Goal: Transaction & Acquisition: Obtain resource

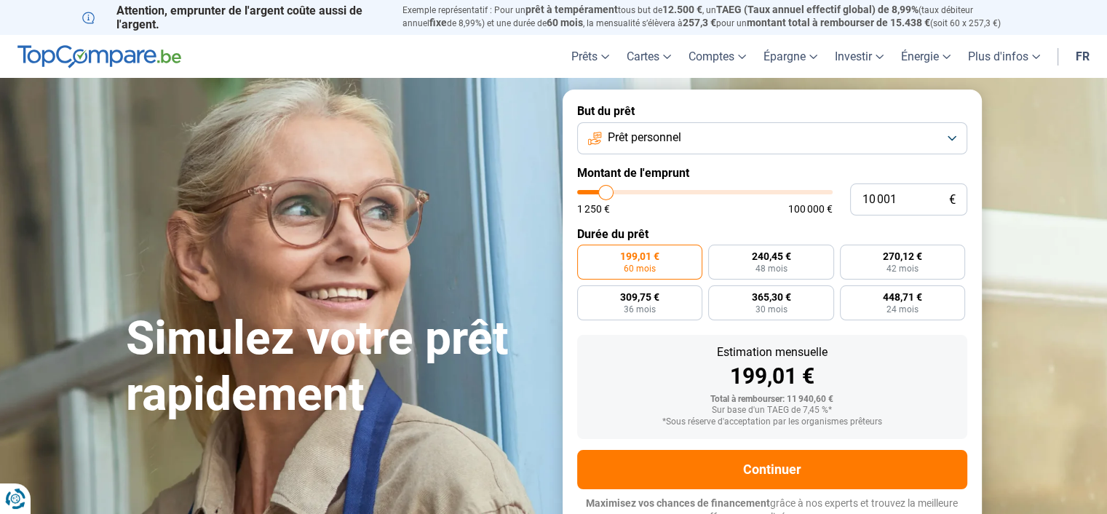
click at [950, 143] on button "Prêt personnel" at bounding box center [772, 138] width 390 height 32
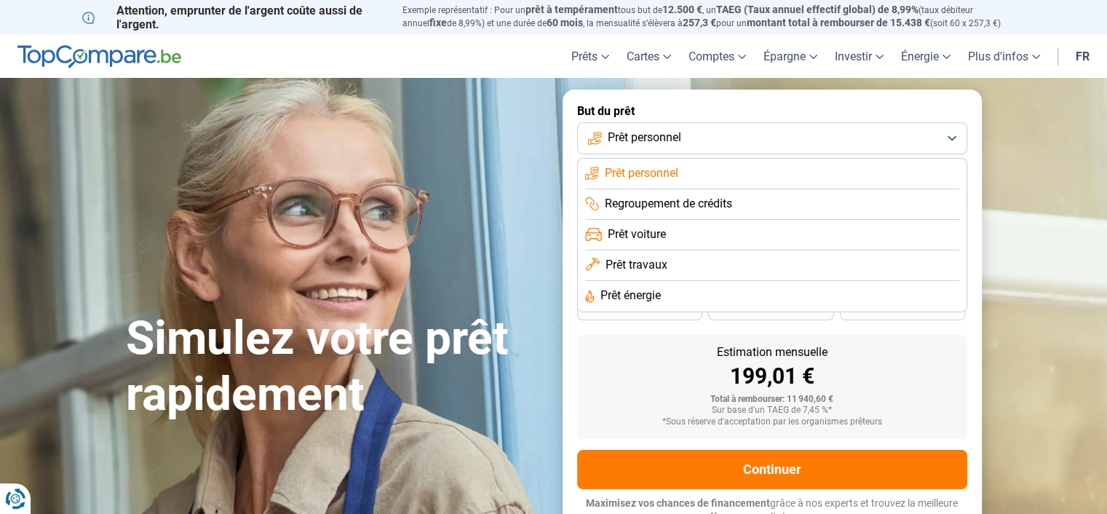
click at [813, 235] on li "Prêt voiture" at bounding box center [772, 235] width 374 height 31
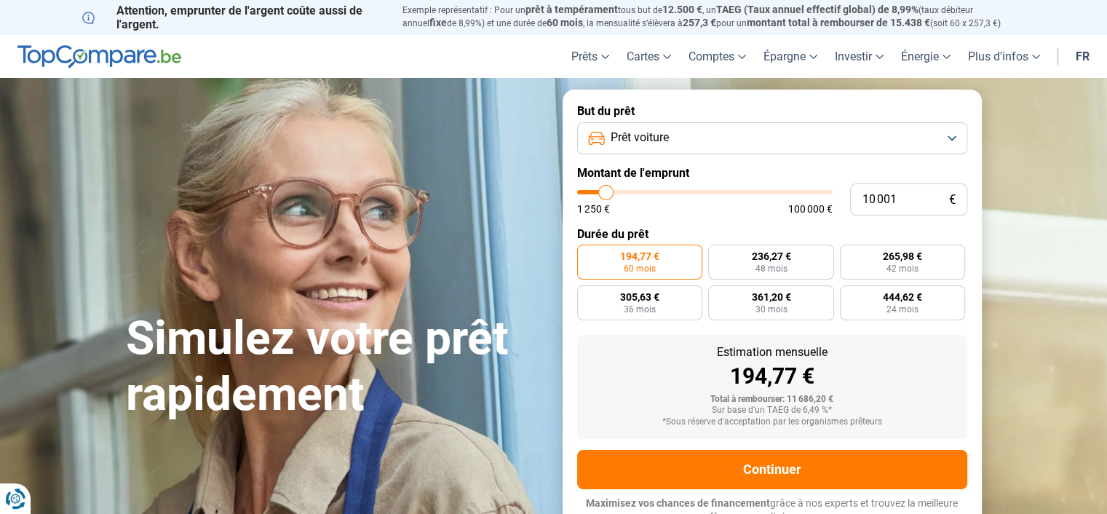
scroll to position [12, 0]
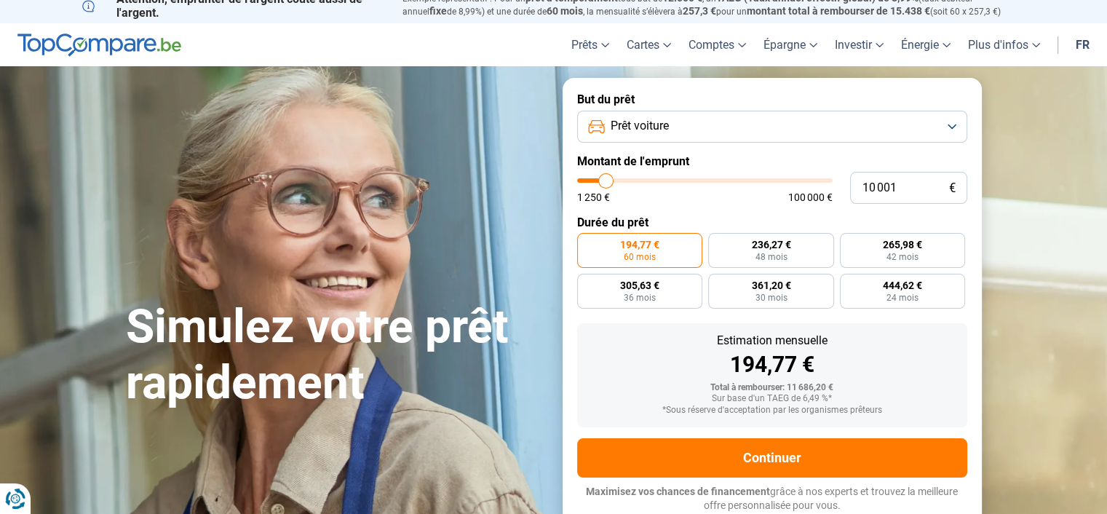
type input "48 750"
type input "48750"
click at [700, 180] on input "range" at bounding box center [705, 180] width 256 height 4
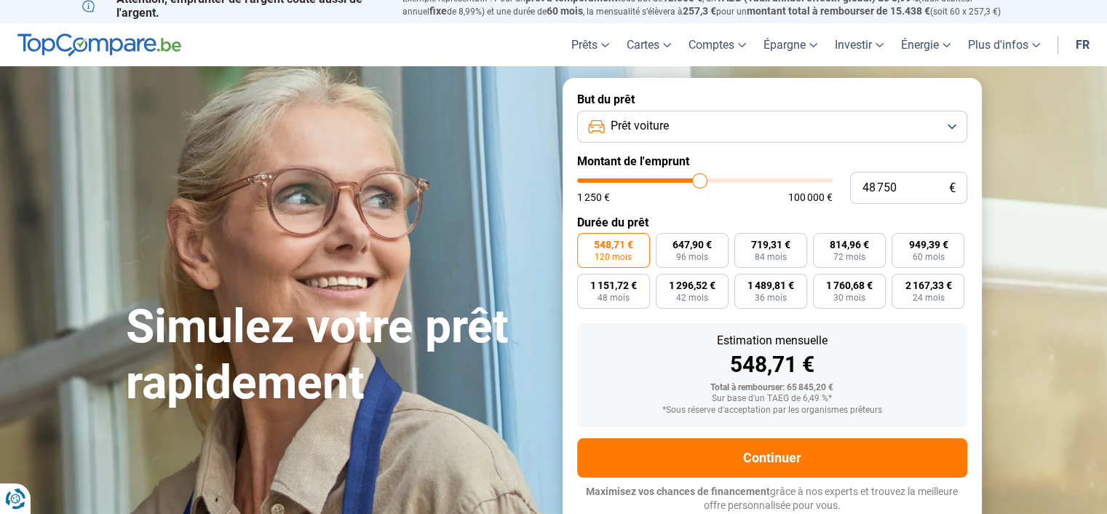
type input "48 000"
type input "48000"
type input "47 500"
type input "47500"
type input "47 000"
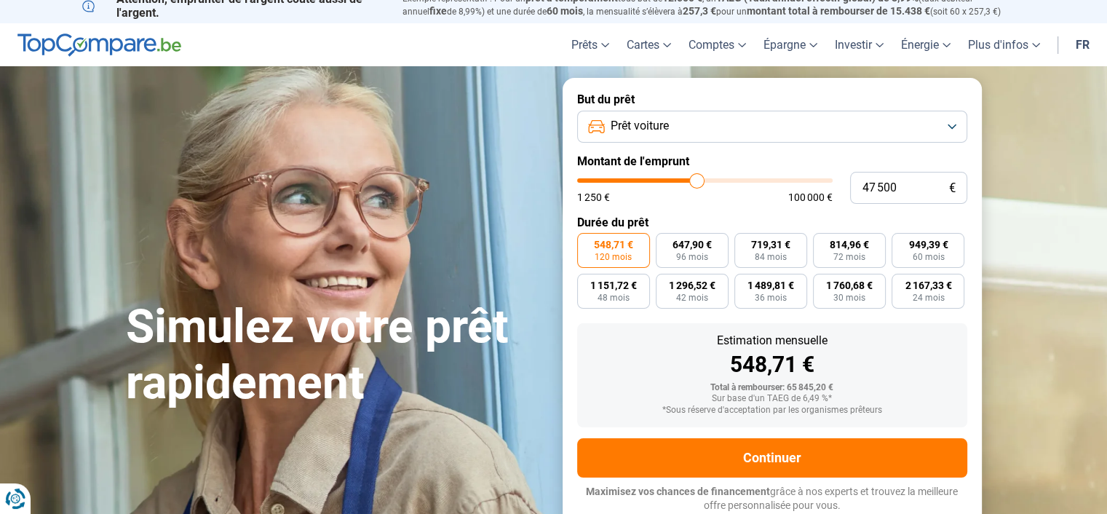
type input "47000"
type input "46 750"
type input "46750"
type input "46 500"
type input "46500"
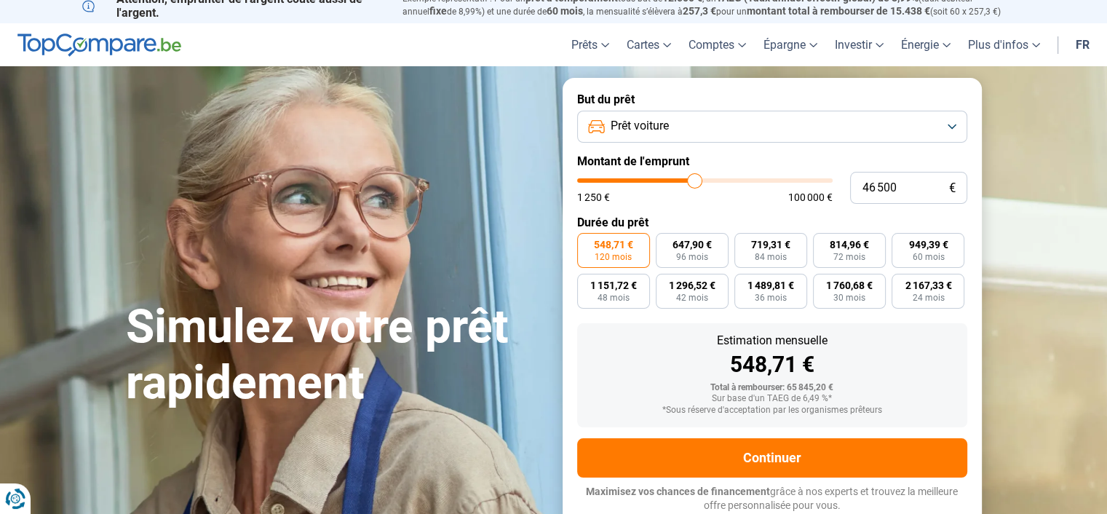
type input "45 750"
type input "45750"
type input "45 250"
type input "45250"
type input "44 500"
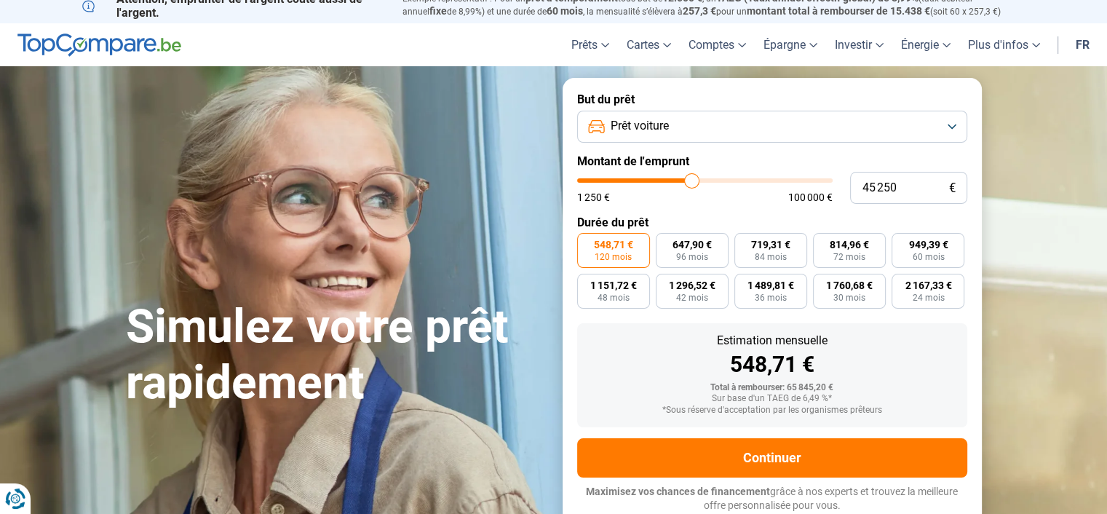
type input "44500"
type input "44 250"
type input "44250"
type input "43 750"
type input "43750"
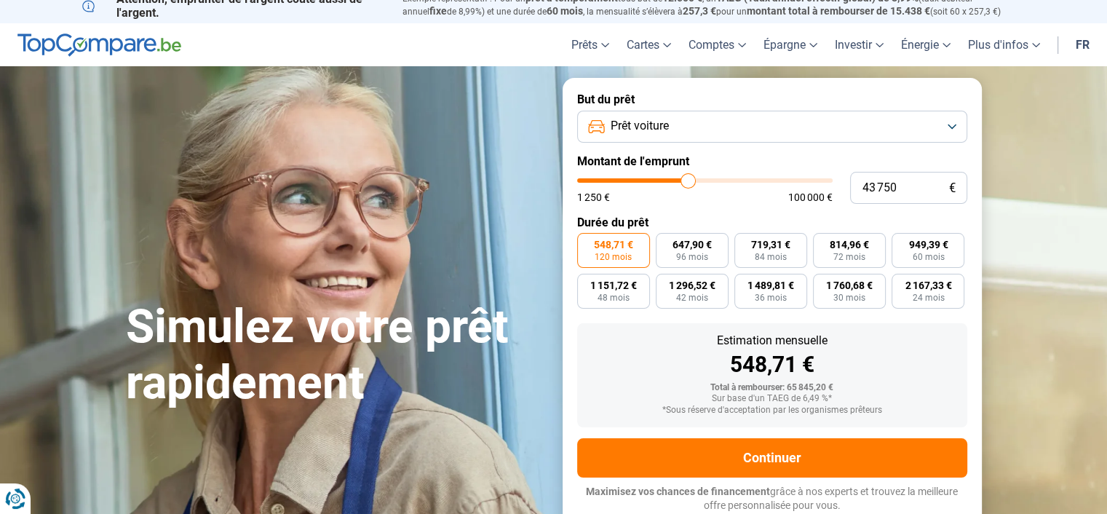
type input "43 250"
type input "43250"
type input "43 000"
type input "43000"
type input "42 500"
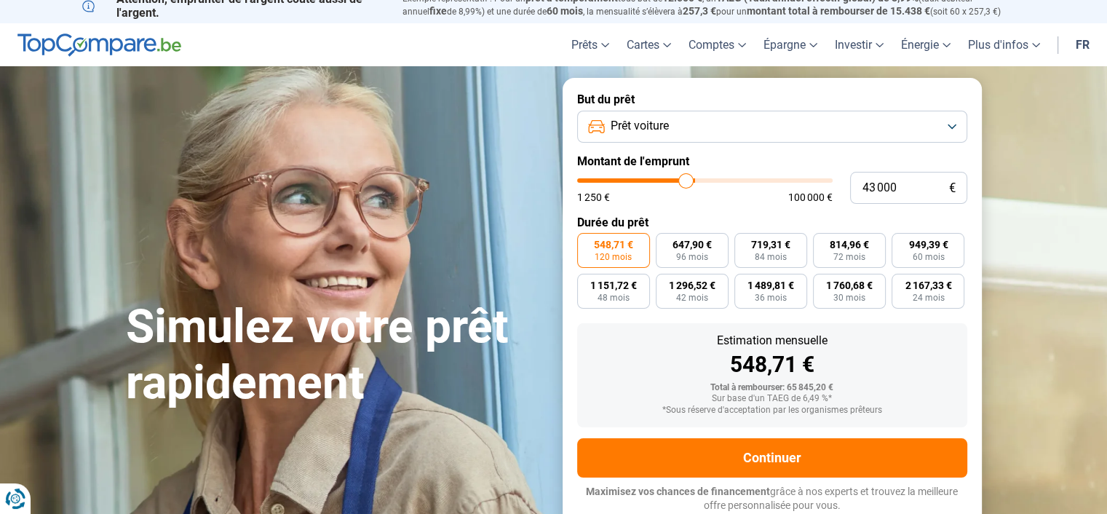
type input "42500"
type input "42 250"
type input "42250"
type input "42 000"
type input "42000"
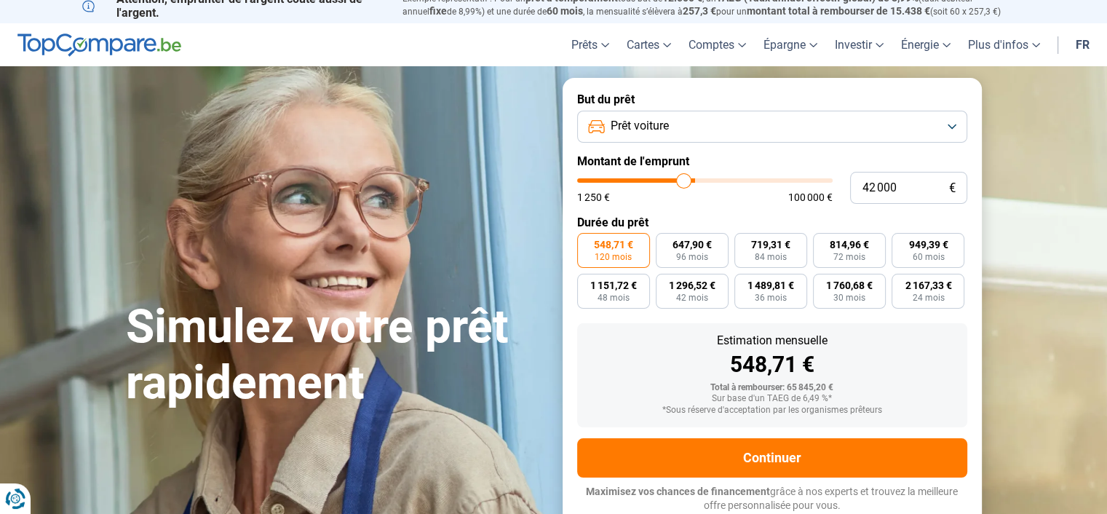
type input "41 750"
type input "41750"
type input "41 500"
type input "41500"
type input "41 250"
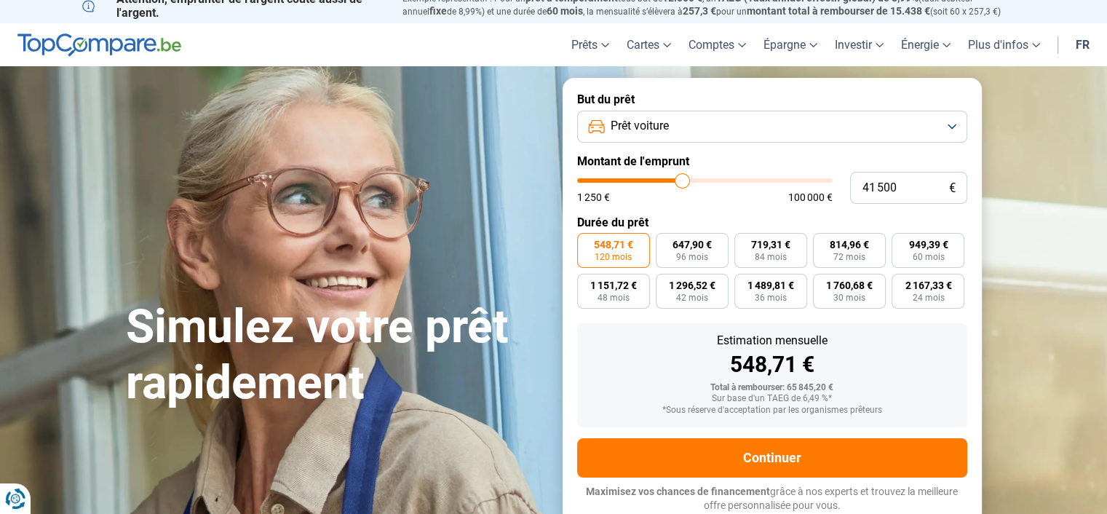
type input "41250"
type input "41 000"
type input "41000"
type input "40 750"
type input "40750"
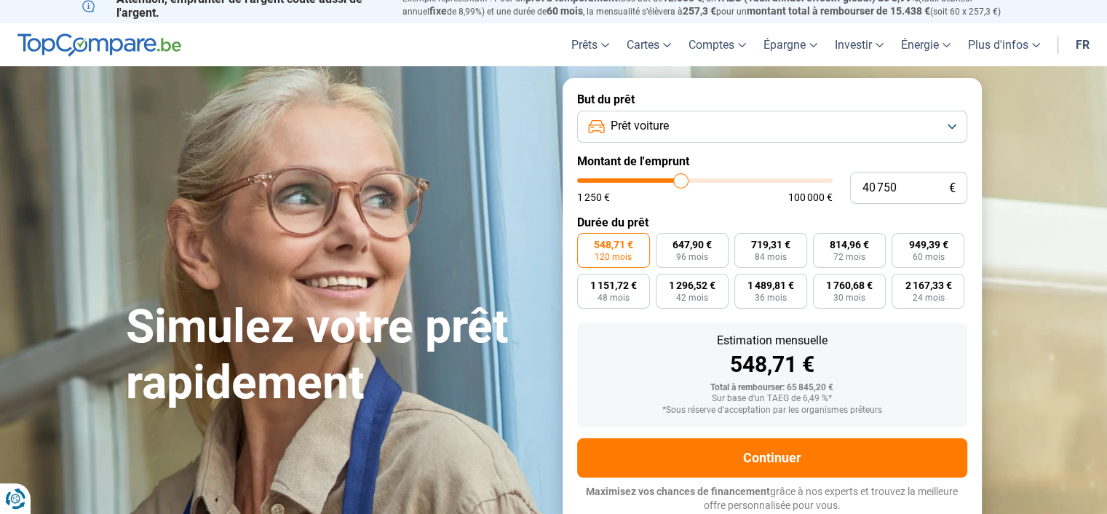
type input "40 500"
type input "40500"
type input "40 250"
type input "40250"
type input "40 000"
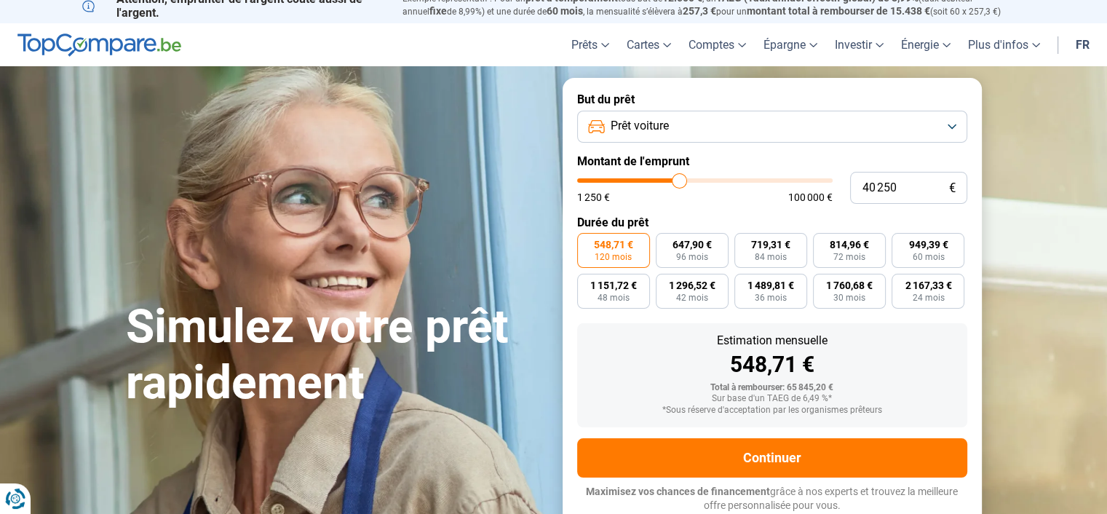
type input "40000"
type input "39 750"
type input "39750"
type input "39 250"
type input "39250"
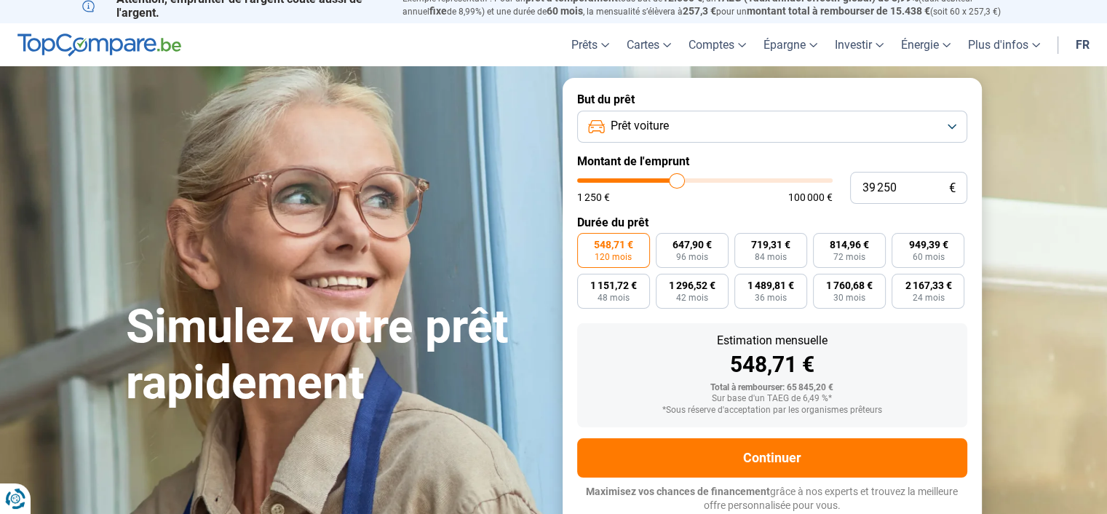
type input "38 500"
type input "38500"
type input "38 000"
type input "38000"
type input "37 750"
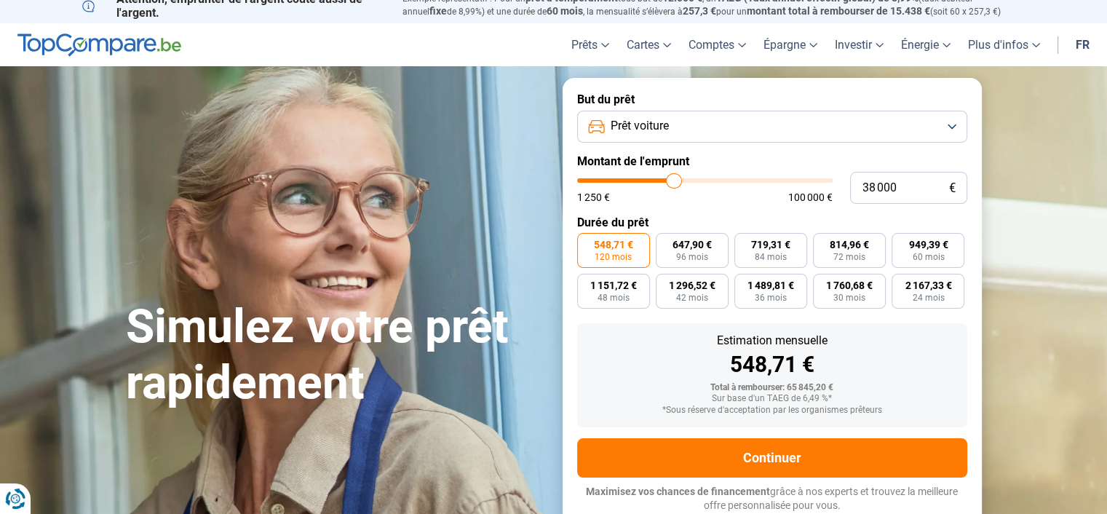
type input "37750"
type input "37 500"
type input "37500"
type input "37 250"
type input "37250"
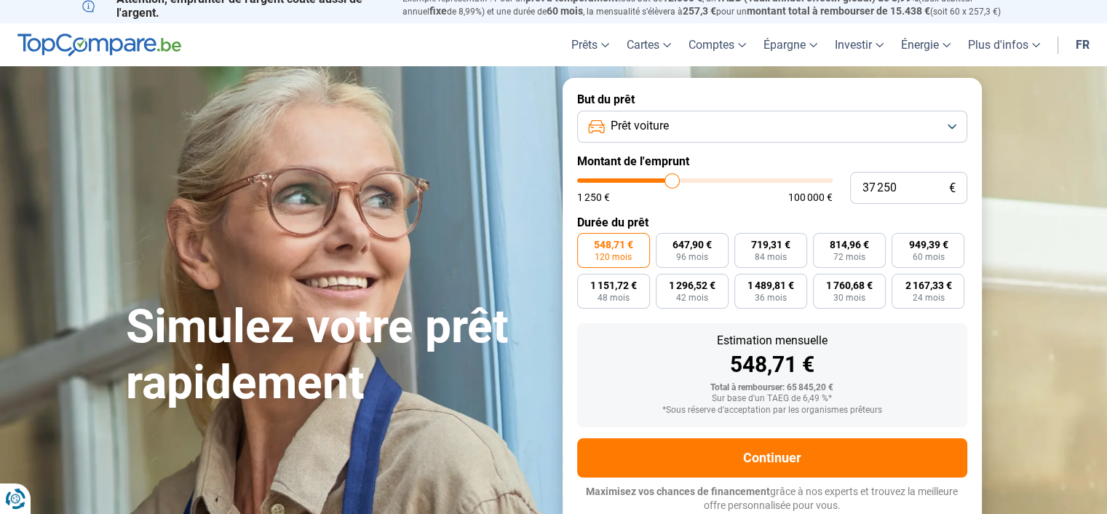
type input "37 000"
type input "37000"
type input "36 750"
type input "36750"
type input "36 500"
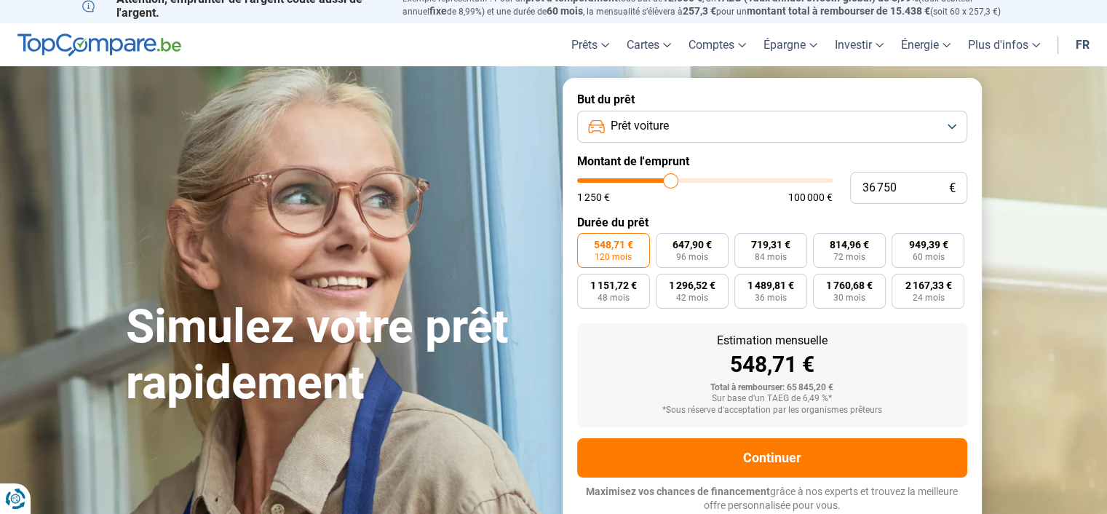
type input "36500"
type input "36 000"
type input "36000"
type input "35 750"
type input "35750"
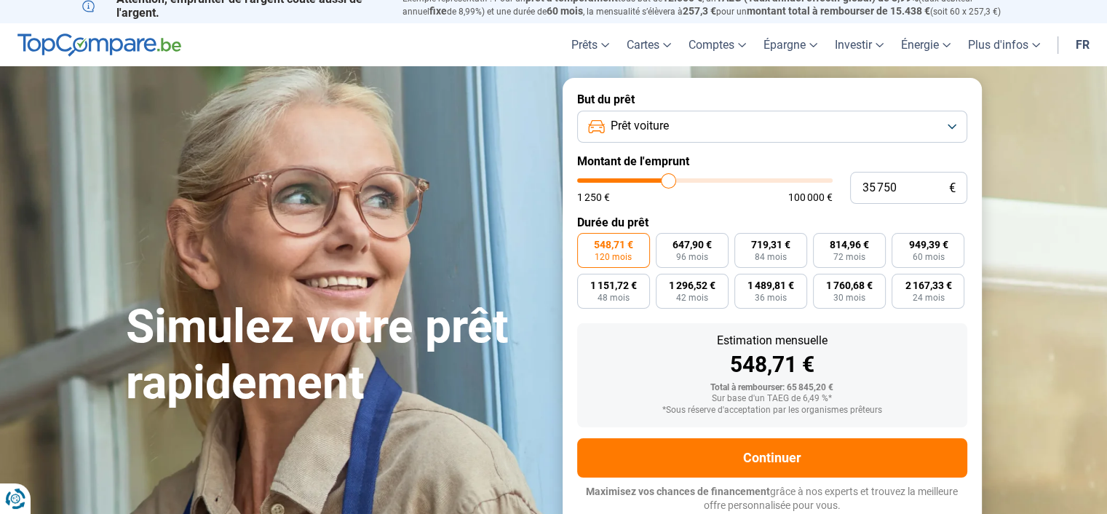
type input "35 250"
type input "35250"
type input "35 000"
type input "35000"
type input "34 500"
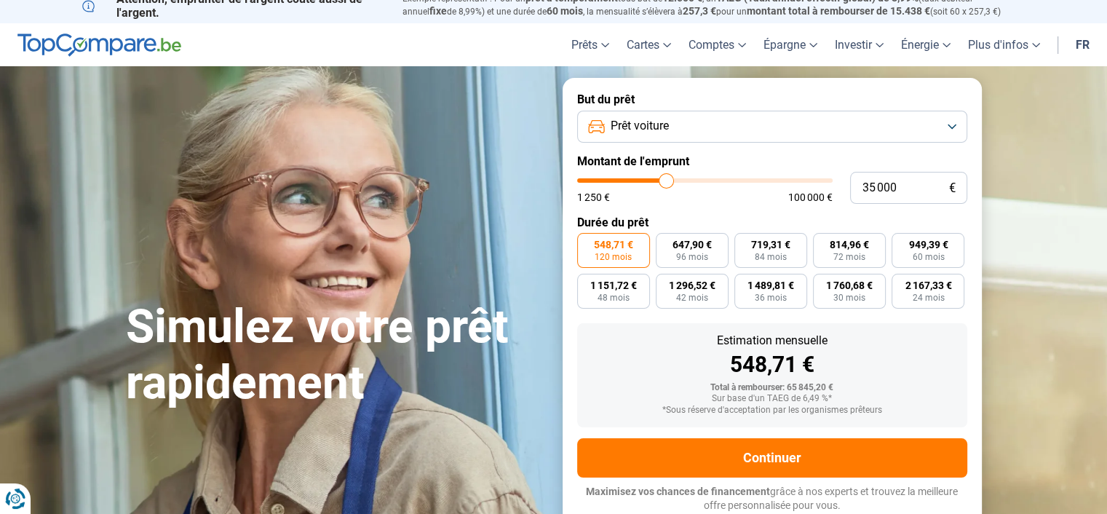
type input "34500"
type input "34 250"
type input "34250"
type input "33 750"
type input "33750"
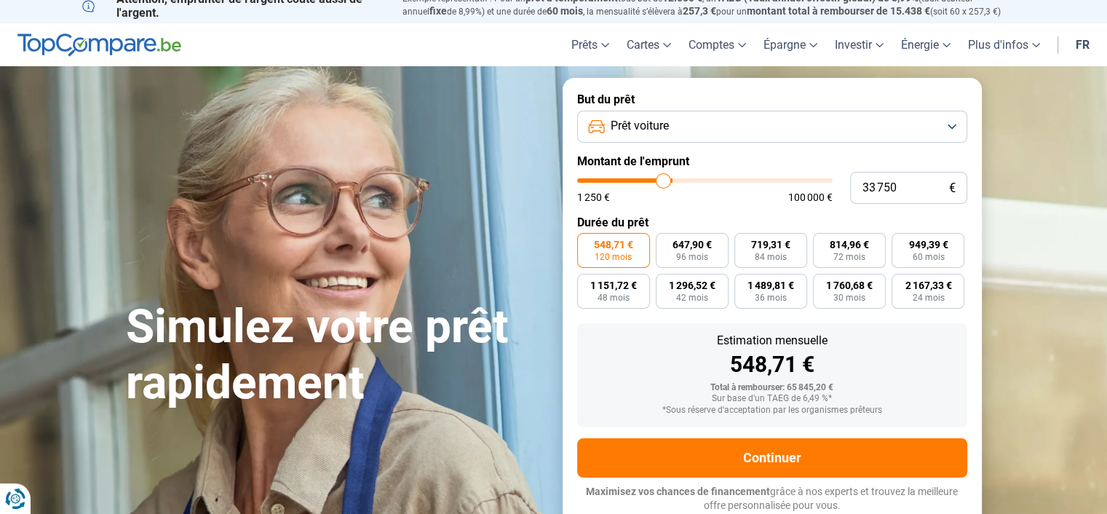
type input "33 000"
type input "33000"
type input "32 750"
type input "32750"
type input "32 500"
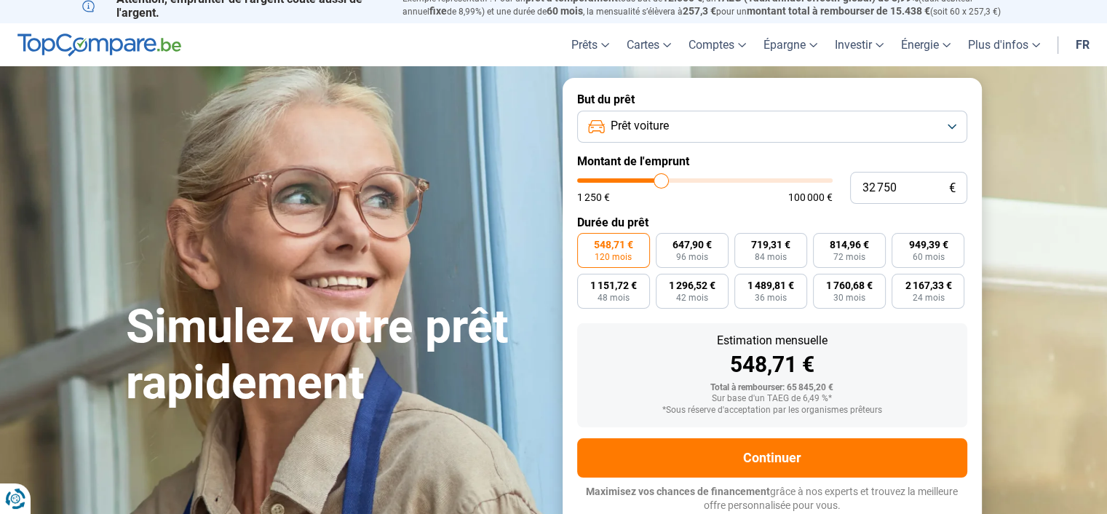
type input "32500"
type input "32 250"
type input "32250"
type input "32 000"
type input "32000"
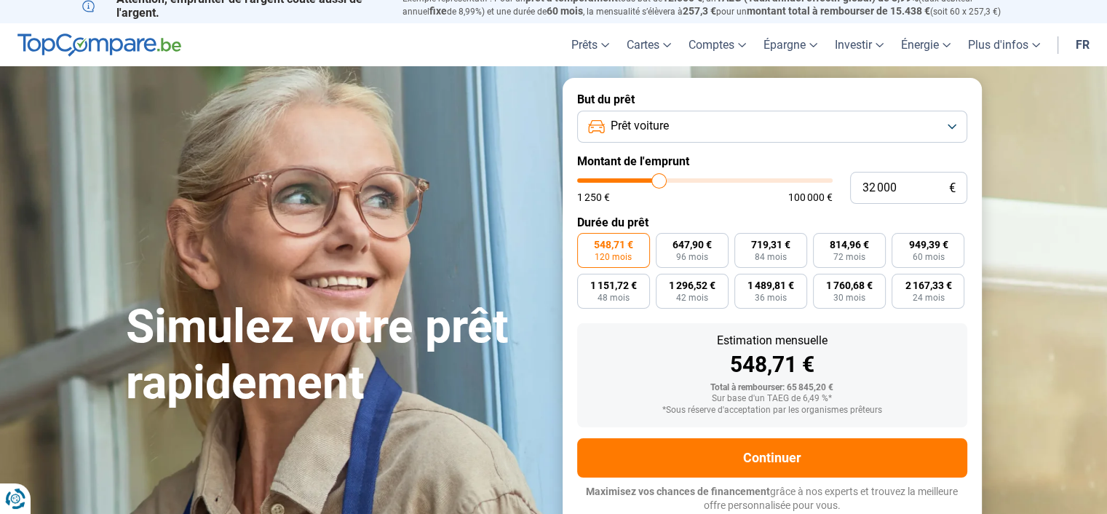
type input "31 750"
type input "31750"
type input "31 500"
type input "31500"
type input "31 250"
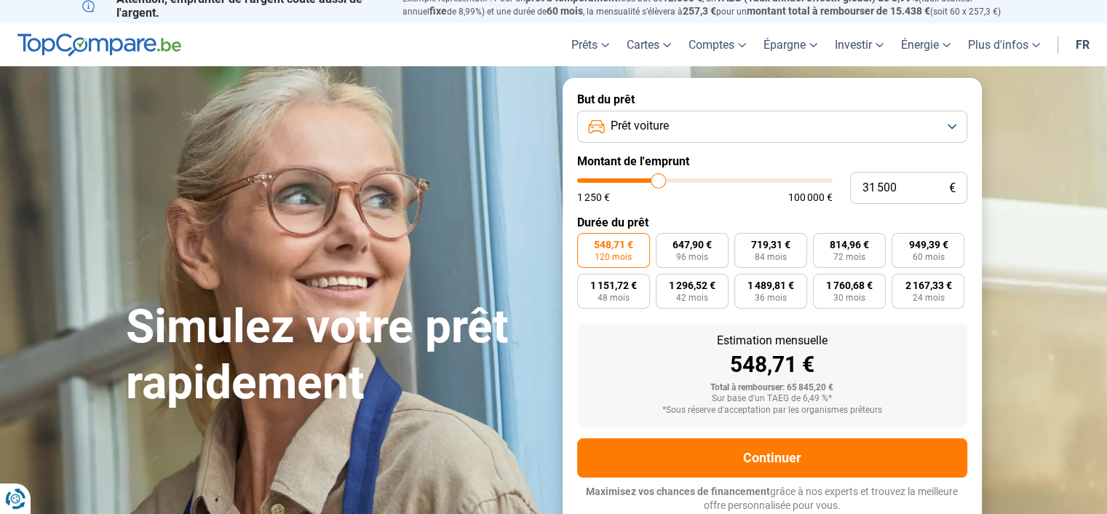
type input "31250"
type input "31 000"
type input "31000"
type input "30 750"
type input "30750"
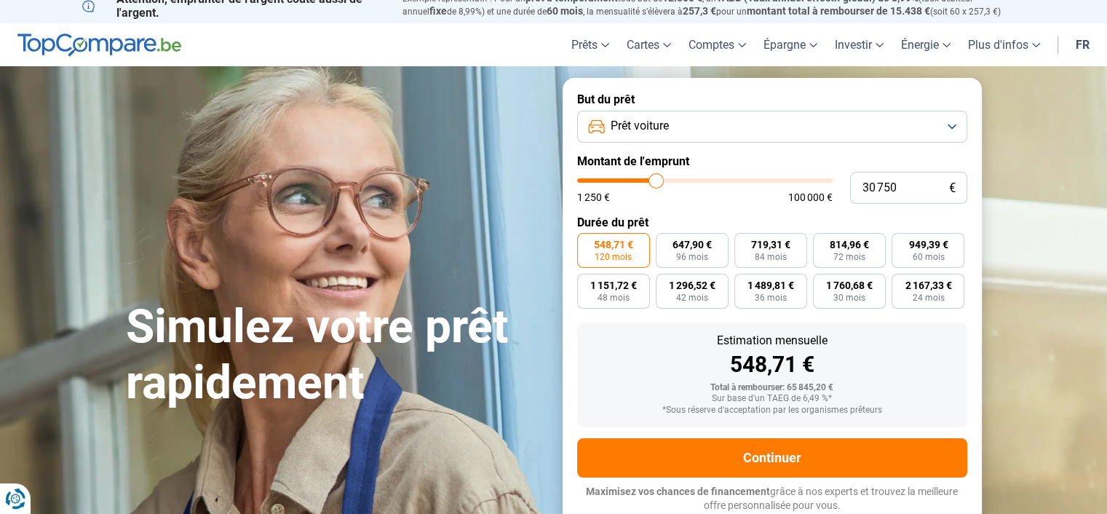
type input "30 500"
type input "30500"
type input "30 250"
type input "30250"
type input "30 000"
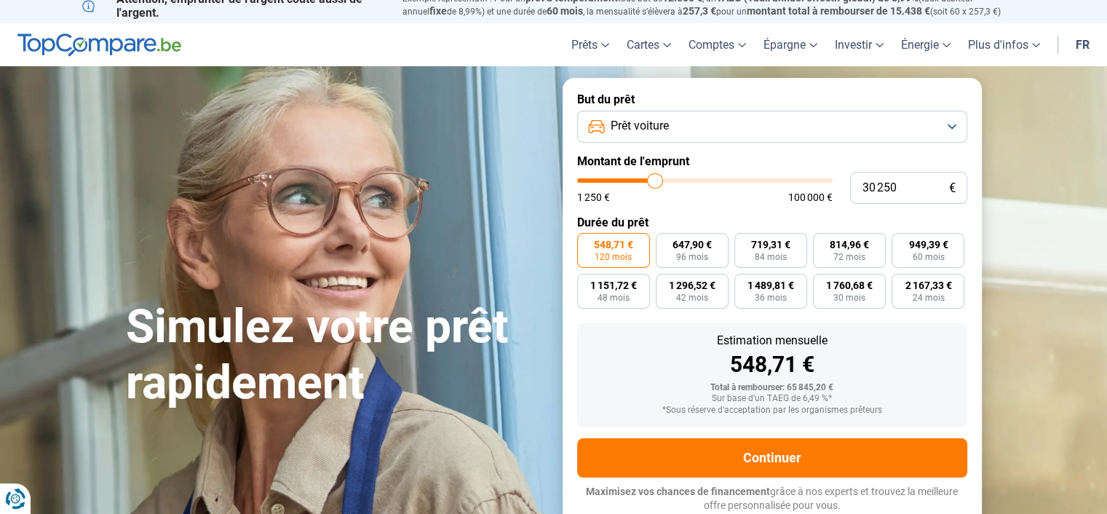
type input "30000"
type input "29 500"
type input "29500"
type input "29 250"
type input "29250"
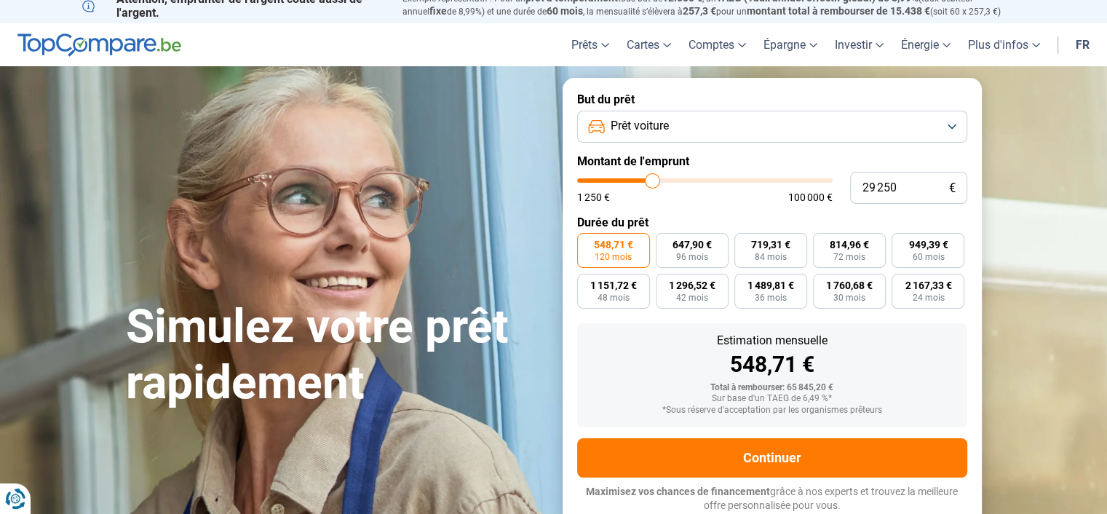
type input "28 750"
type input "28750"
type input "28 250"
type input "28250"
type input "28 000"
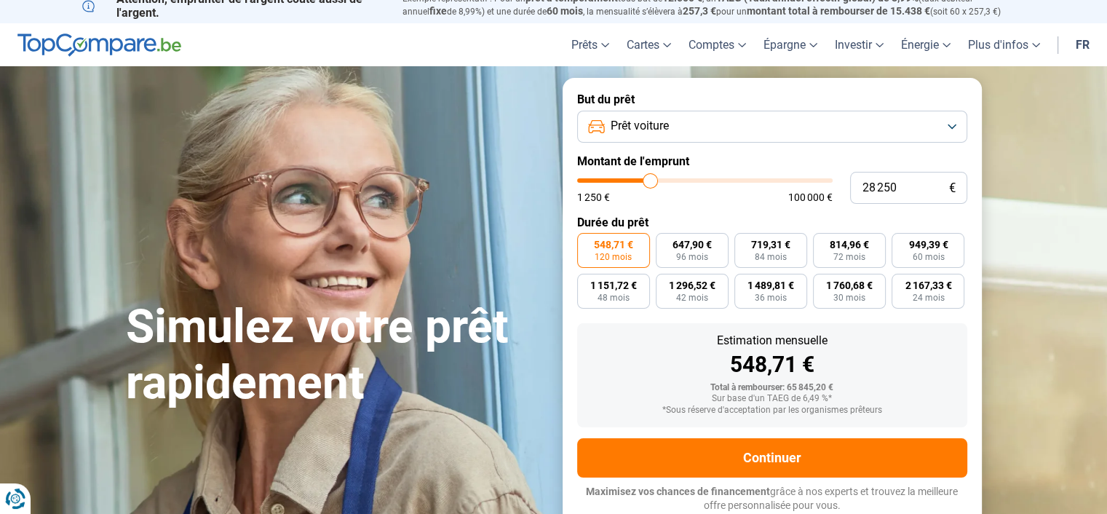
type input "28000"
type input "27 500"
type input "27500"
type input "27 250"
type input "27250"
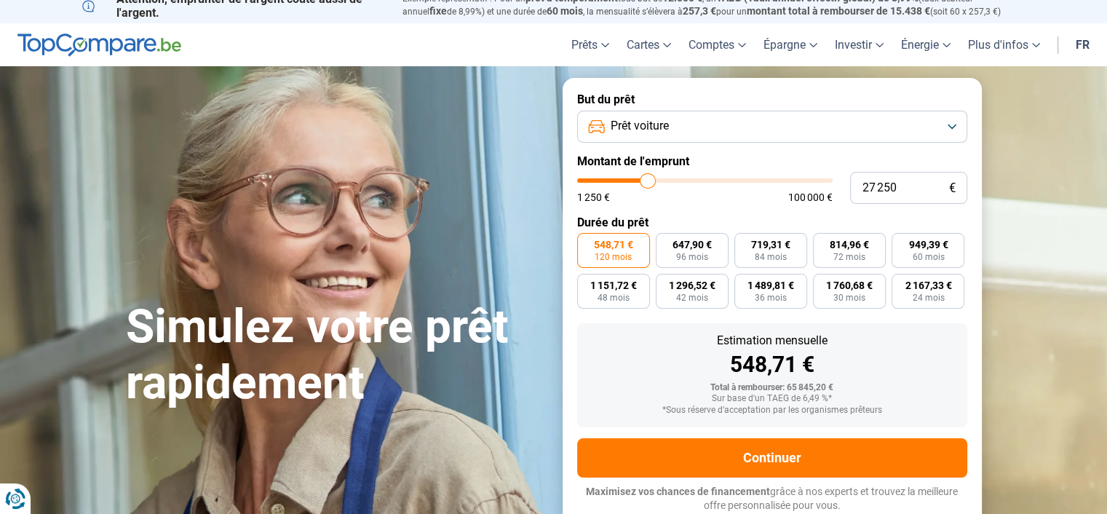
type input "27 000"
type input "27000"
type input "26 500"
type input "26500"
type input "26 250"
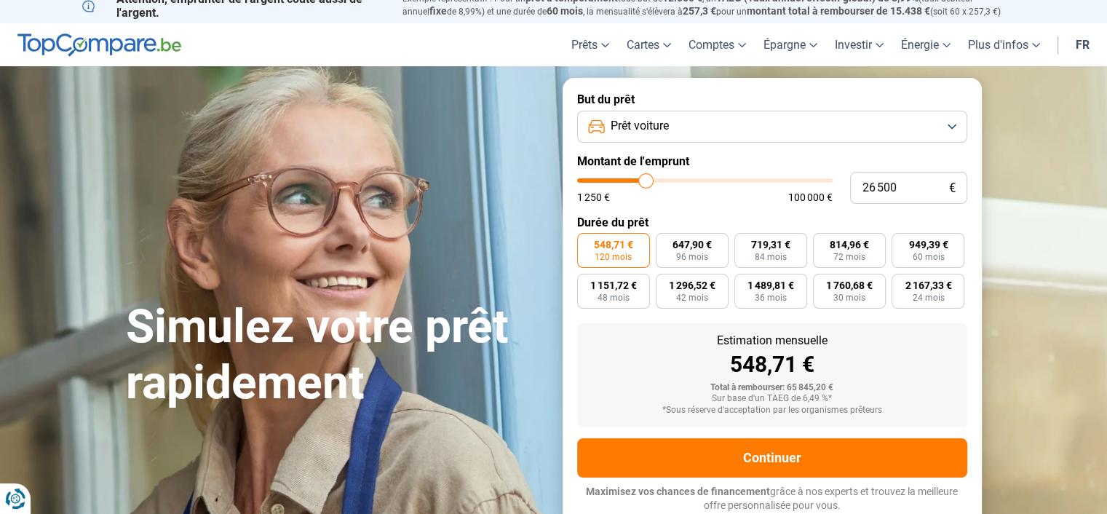
type input "26250"
type input "26 000"
type input "26000"
type input "25 500"
type input "25500"
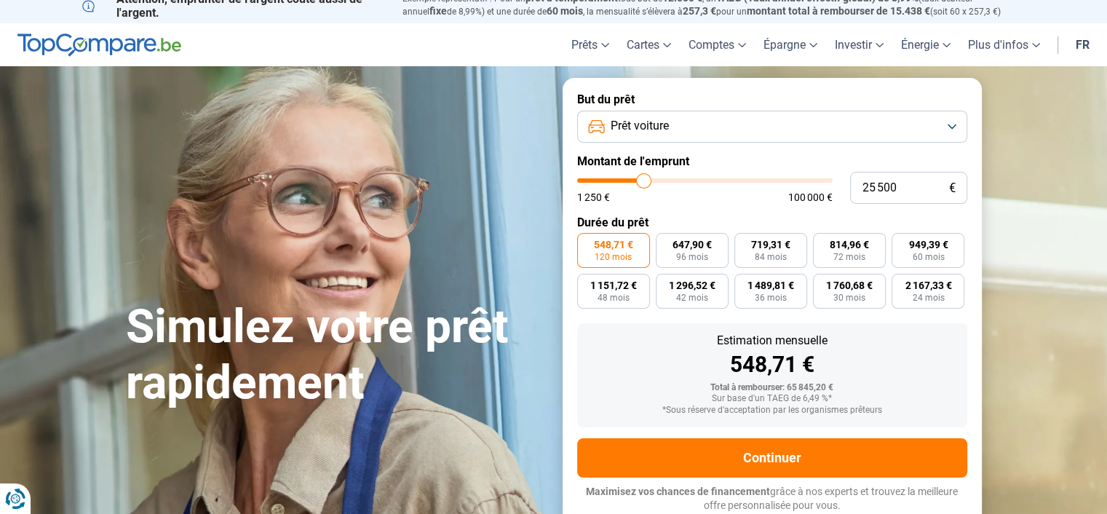
type input "25 250"
type input "25250"
type input "25 000"
type input "25000"
type input "25 250"
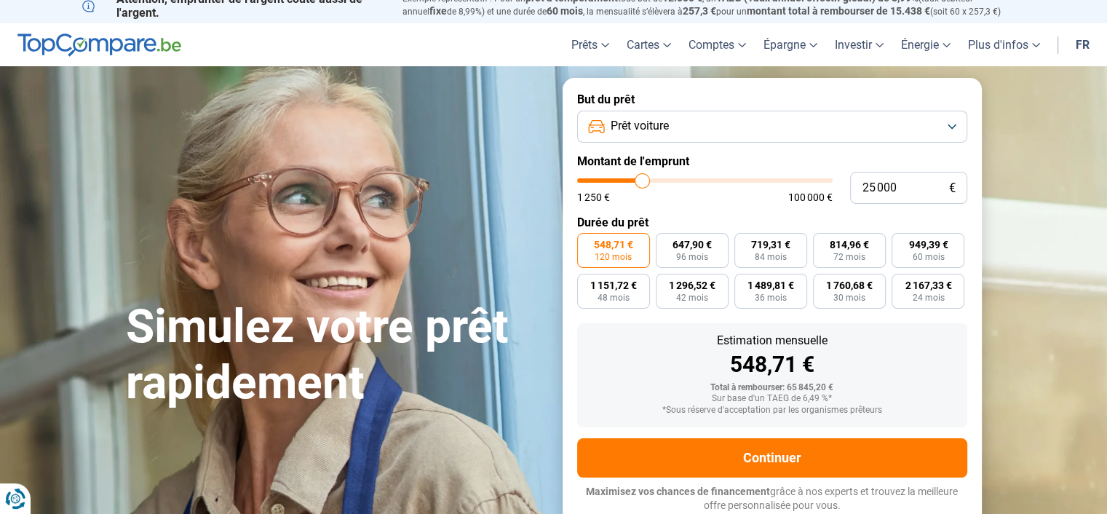
type input "25250"
type input "25 000"
type input "25000"
type input "24 750"
type input "24750"
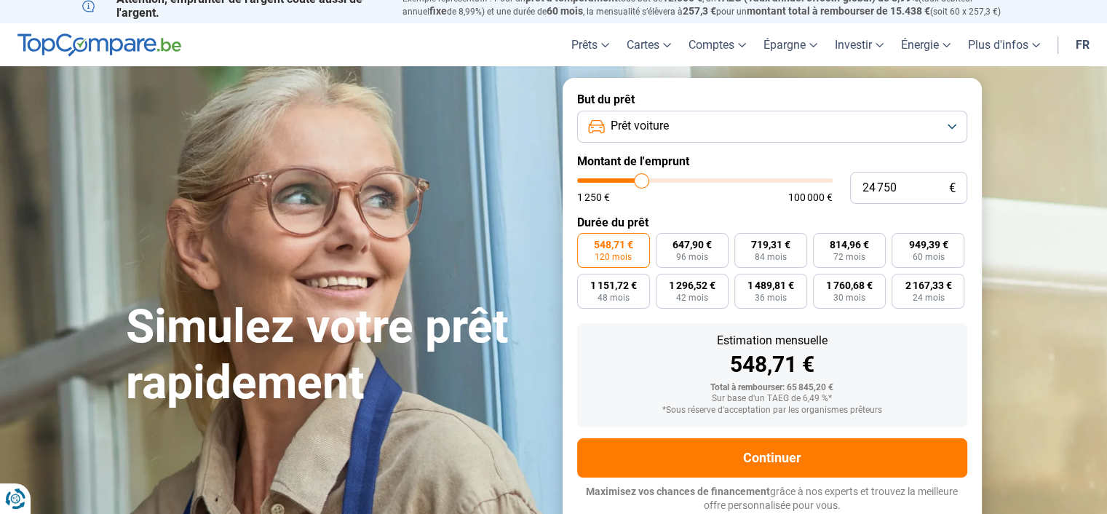
type input "24 500"
type input "24500"
type input "24 250"
type input "24250"
type input "24 000"
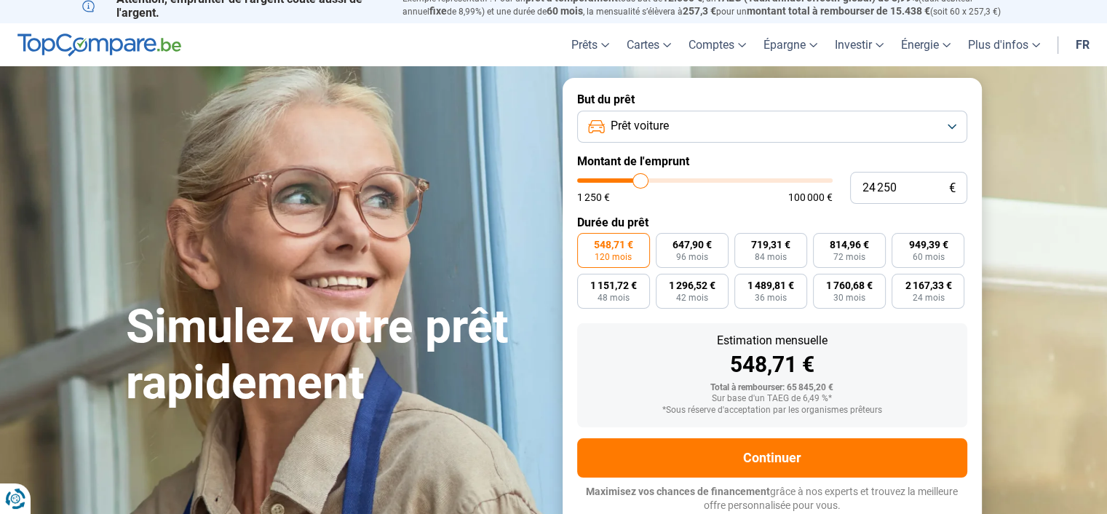
type input "24000"
type input "23 750"
type input "23750"
type input "24 000"
type input "24000"
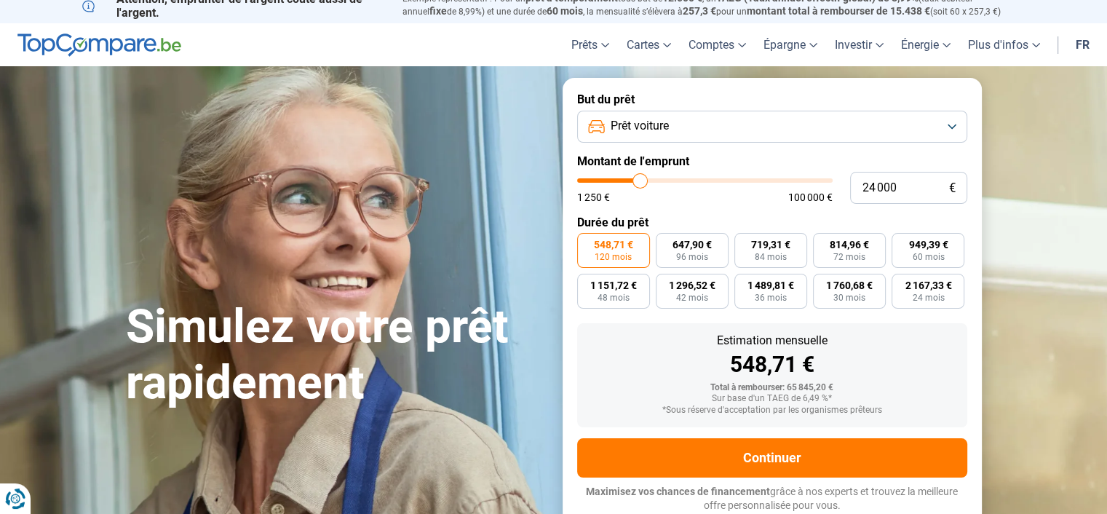
type input "24 250"
type input "24250"
type input "24 500"
type input "24500"
type input "24 750"
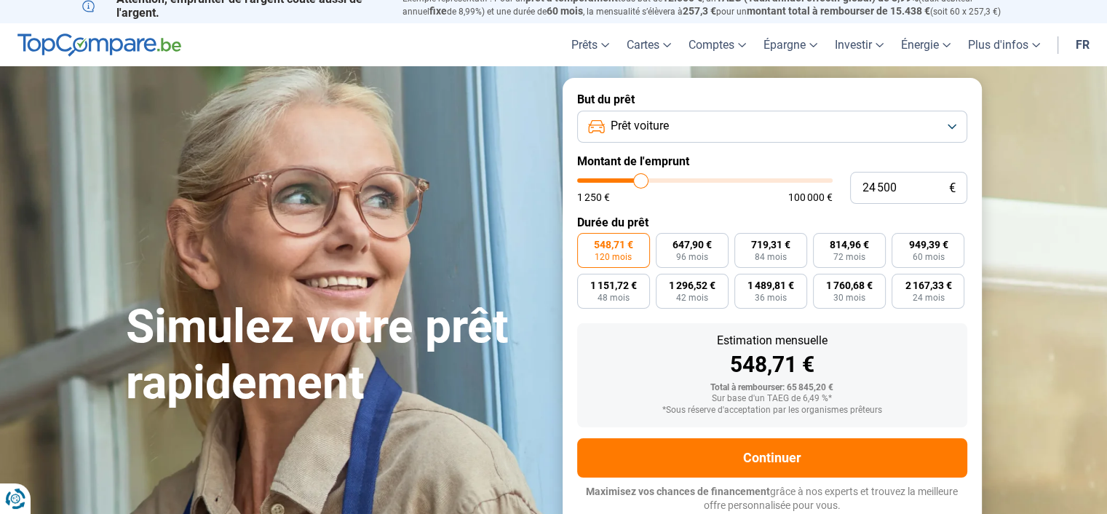
type input "24750"
type input "25 000"
type input "25000"
type input "25 250"
drag, startPoint x: 700, startPoint y: 180, endPoint x: 644, endPoint y: 187, distance: 56.5
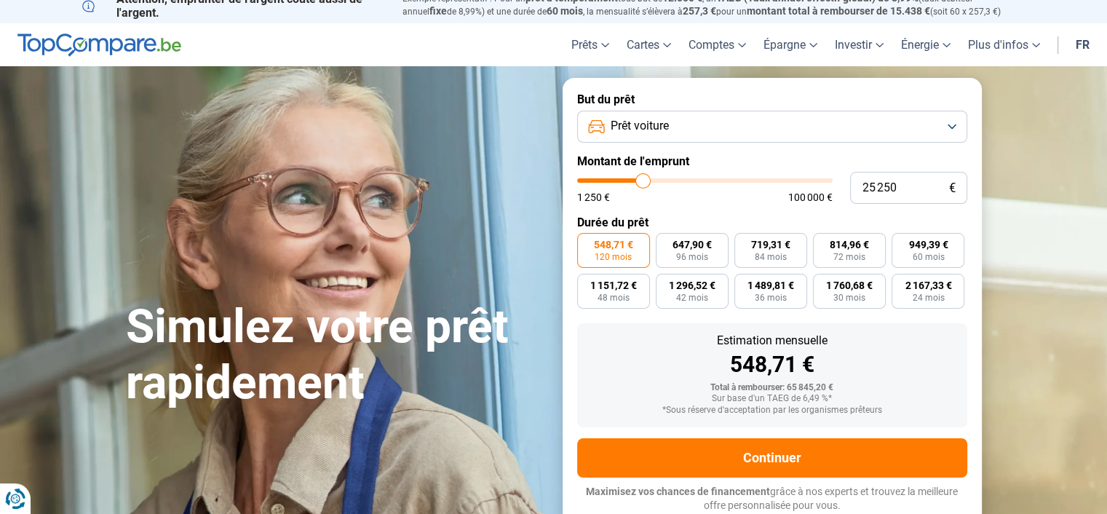
type input "25250"
click at [644, 183] on input "range" at bounding box center [705, 180] width 256 height 4
click at [909, 189] on input "25 250" at bounding box center [908, 188] width 117 height 32
type input "2 525"
type input "2500"
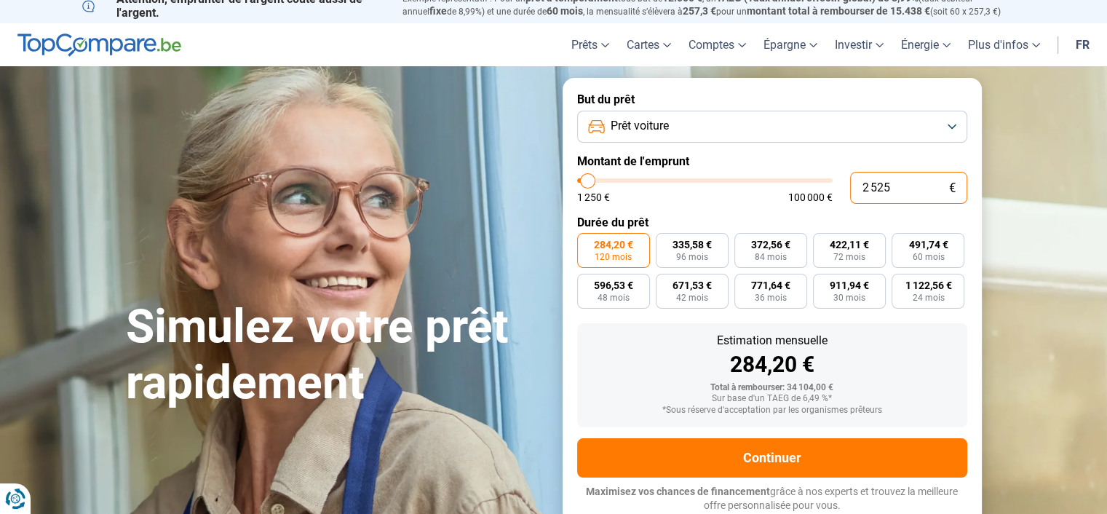
type input "252"
type input "1250"
type input "25"
type input "1250"
type input "2"
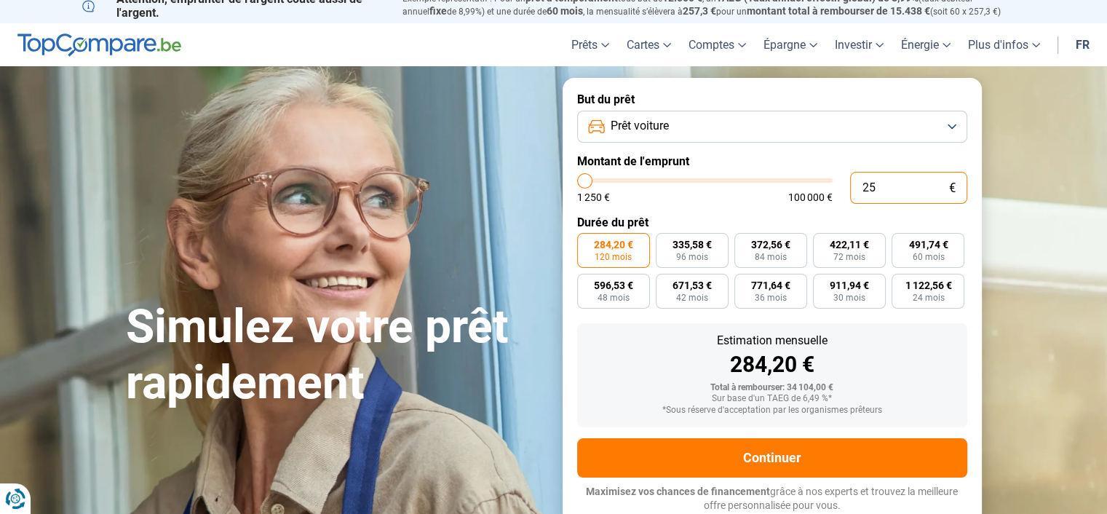
type input "1250"
type input "0"
type input "1250"
type input "2"
type input "1250"
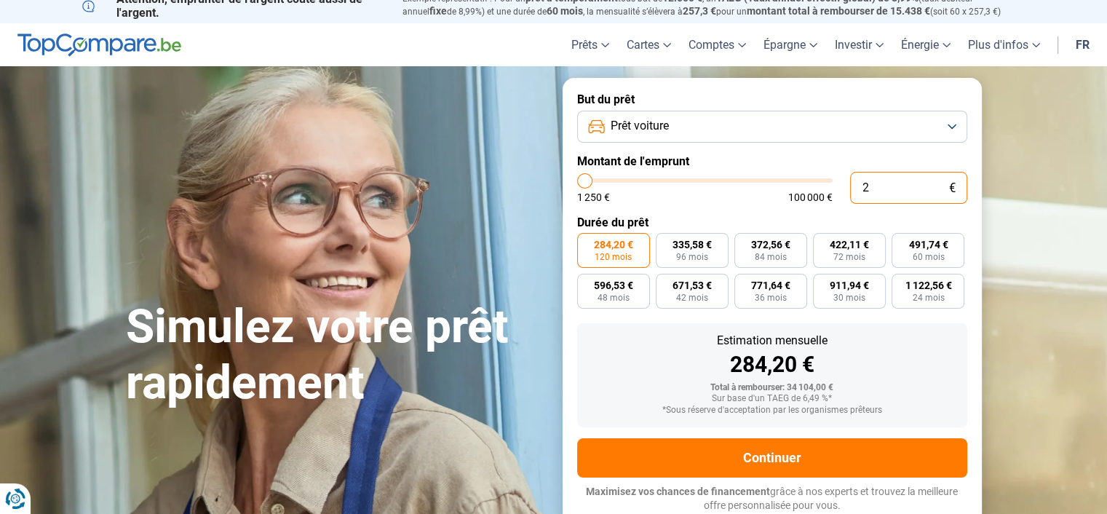
type input "25"
type input "1250"
type input "254"
type input "1250"
type input "2 541"
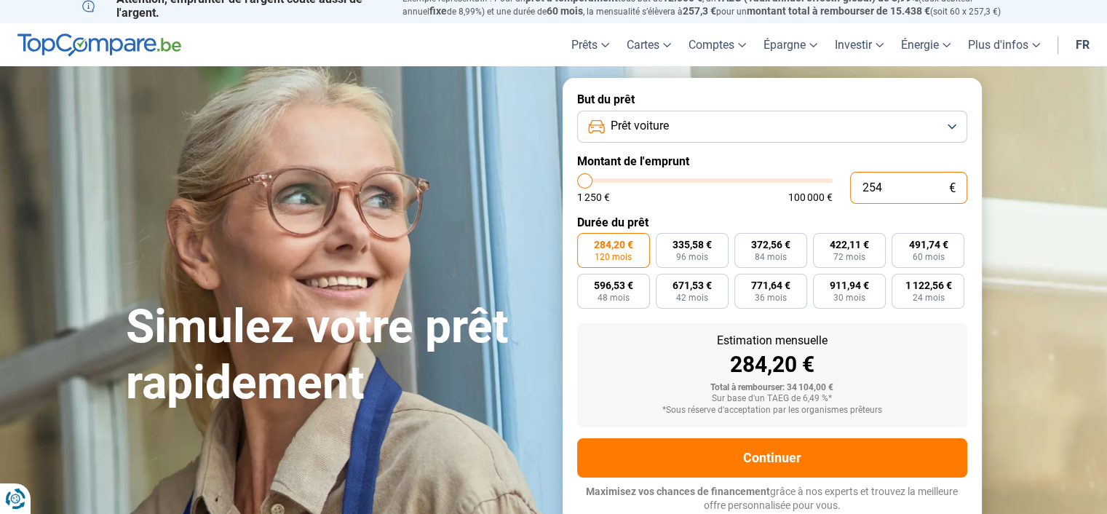
type input "2500"
type input "25 410"
type input "25500"
type input "25 410"
type input "25500"
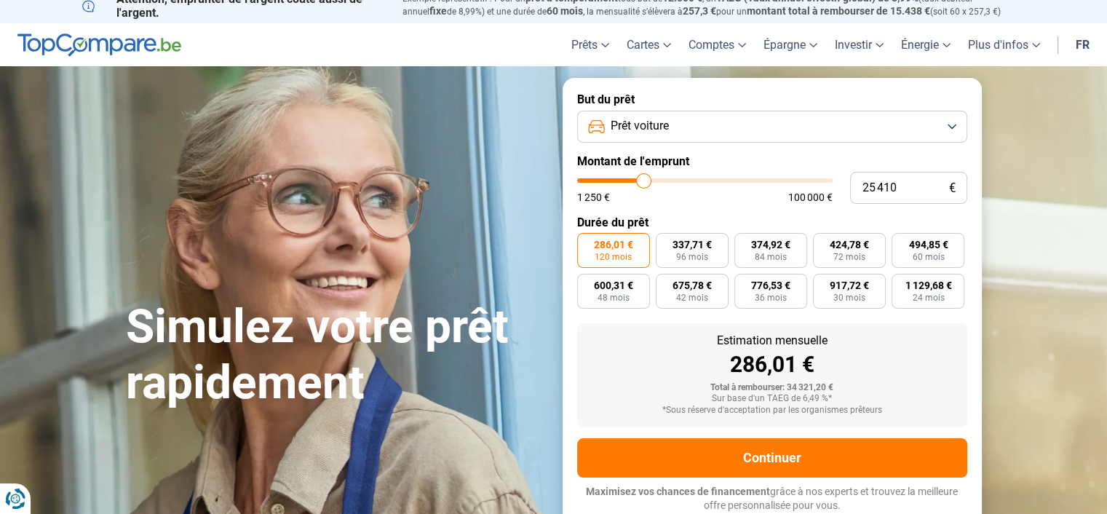
click at [925, 221] on label "Durée du prêt" at bounding box center [772, 222] width 390 height 14
click at [918, 253] on span "60 mois" at bounding box center [928, 257] width 32 height 9
click at [901, 242] on input "494,85 € 60 mois" at bounding box center [896, 237] width 9 height 9
radio input "true"
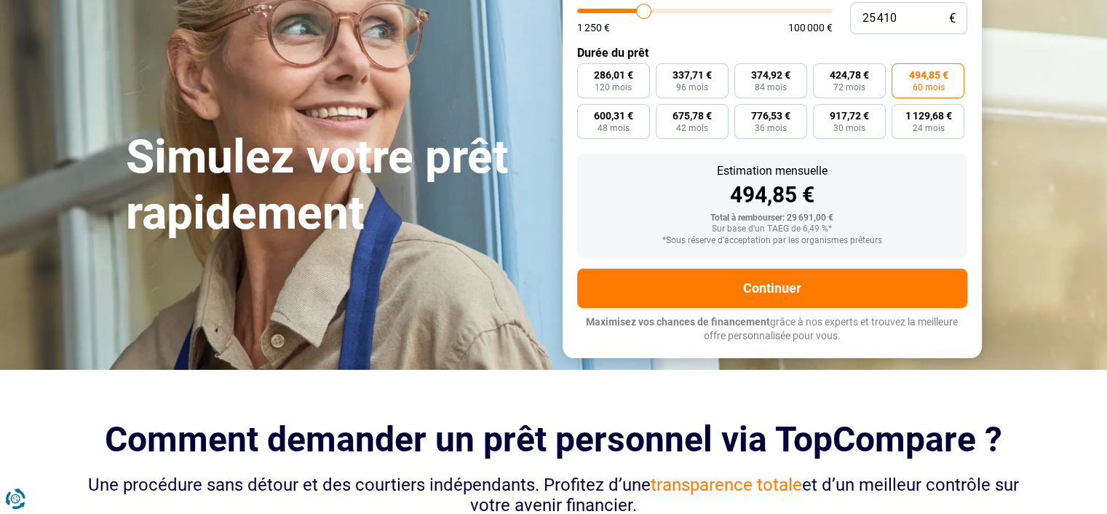
scroll to position [84, 0]
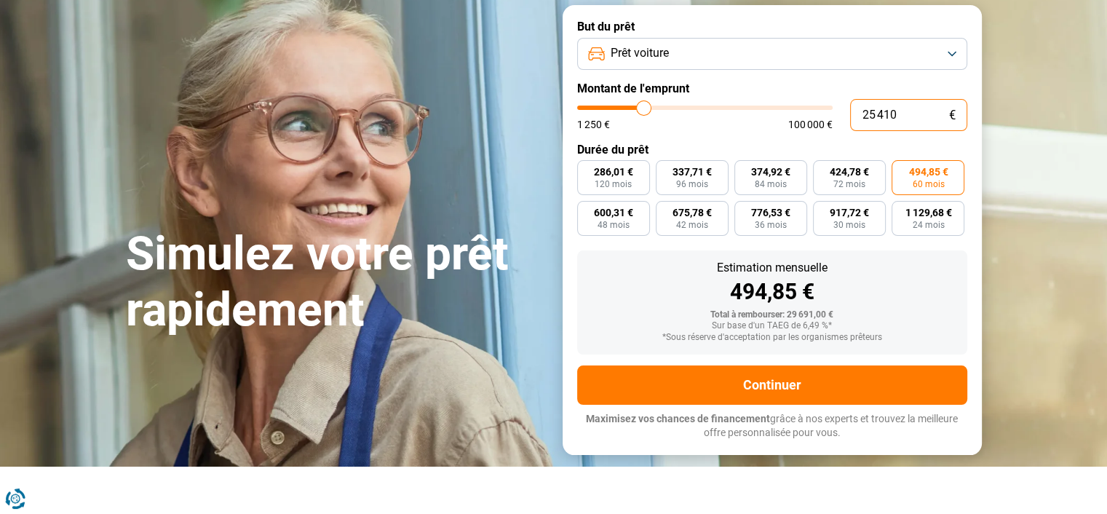
click at [914, 116] on input "25 410" at bounding box center [908, 115] width 117 height 32
type input "2 541"
type input "2500"
type input "254"
type input "1250"
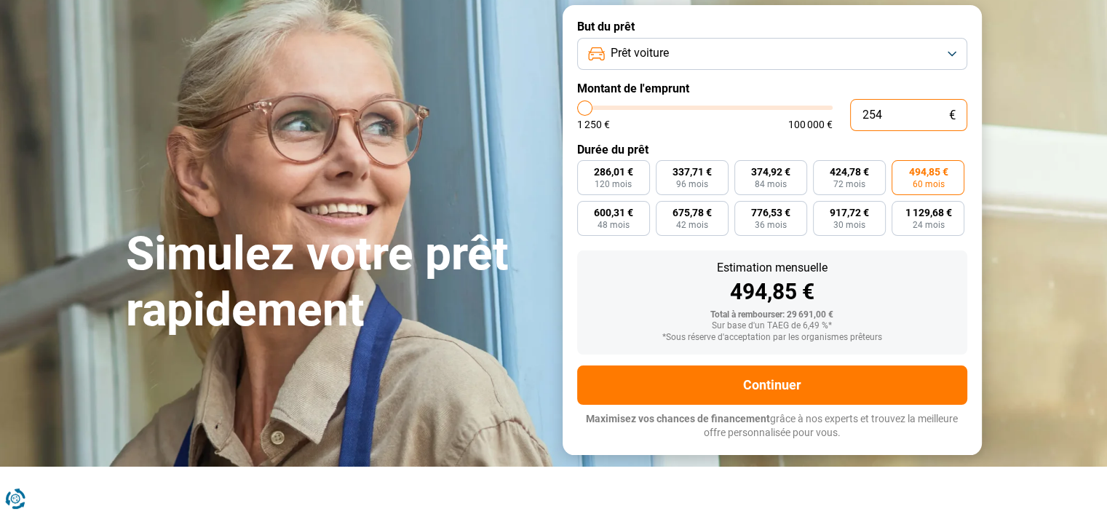
type input "25"
type input "1250"
type input "2"
type input "1250"
type input "0"
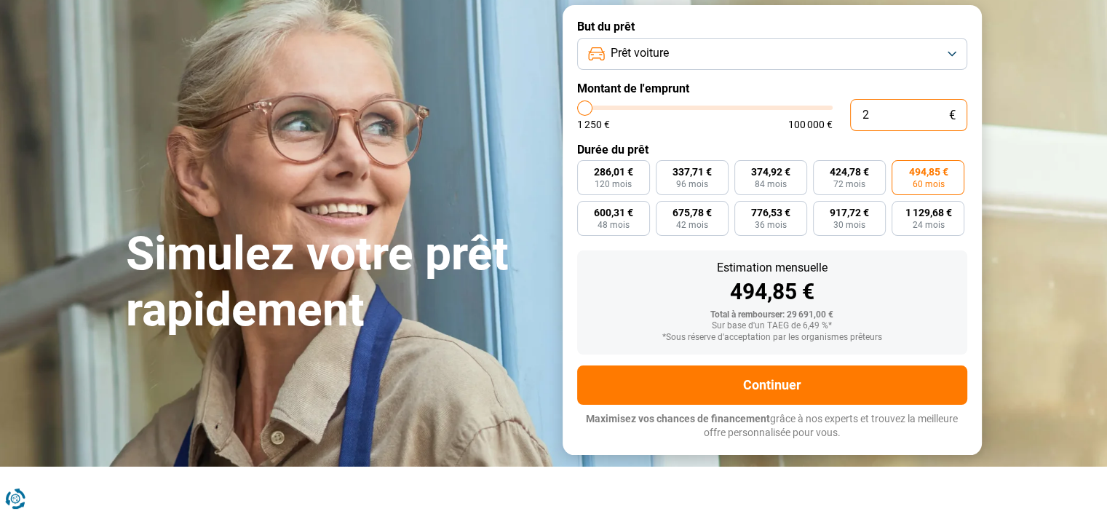
type input "1250"
type input "2"
type input "1250"
type input "21"
type input "1250"
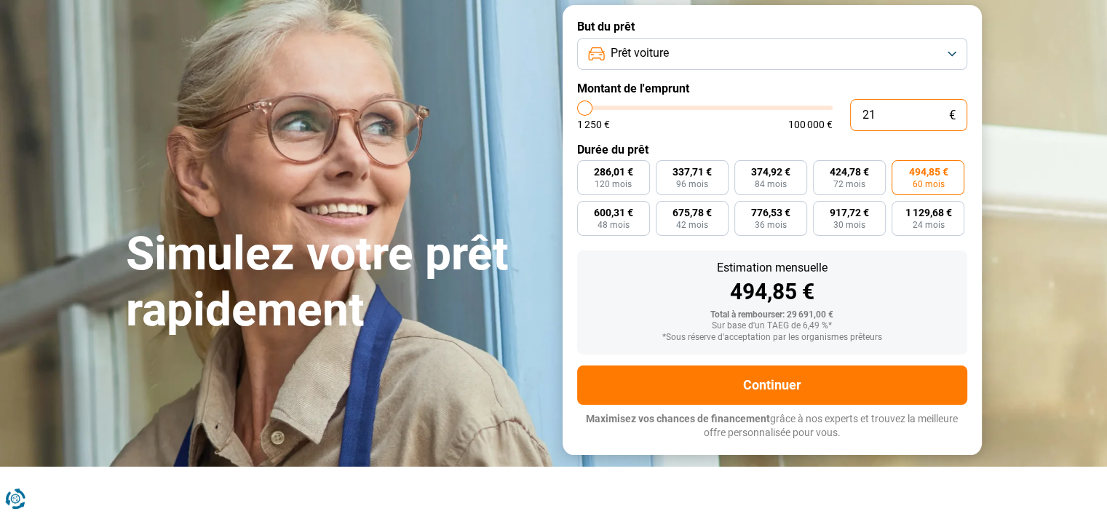
type input "210"
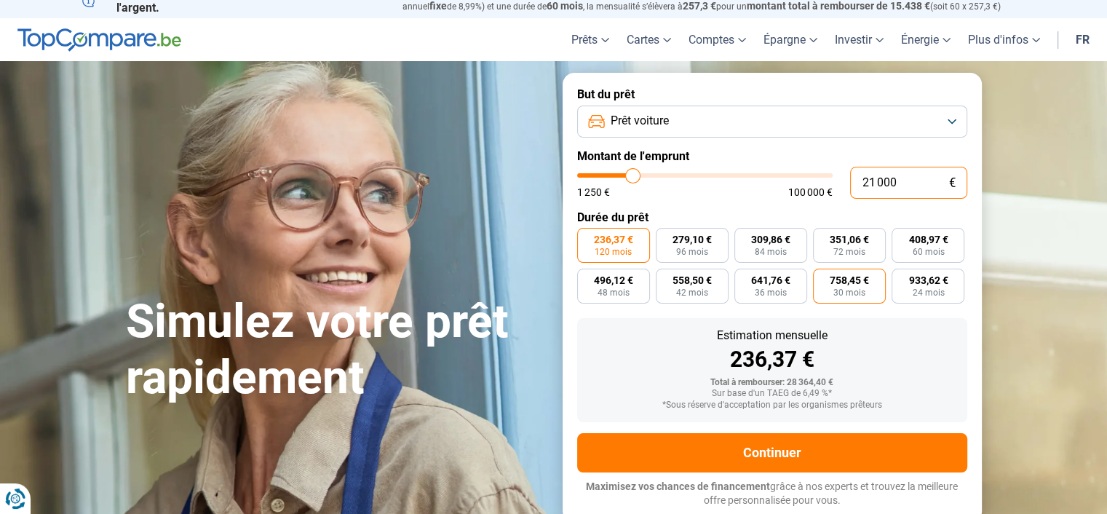
scroll to position [12, 0]
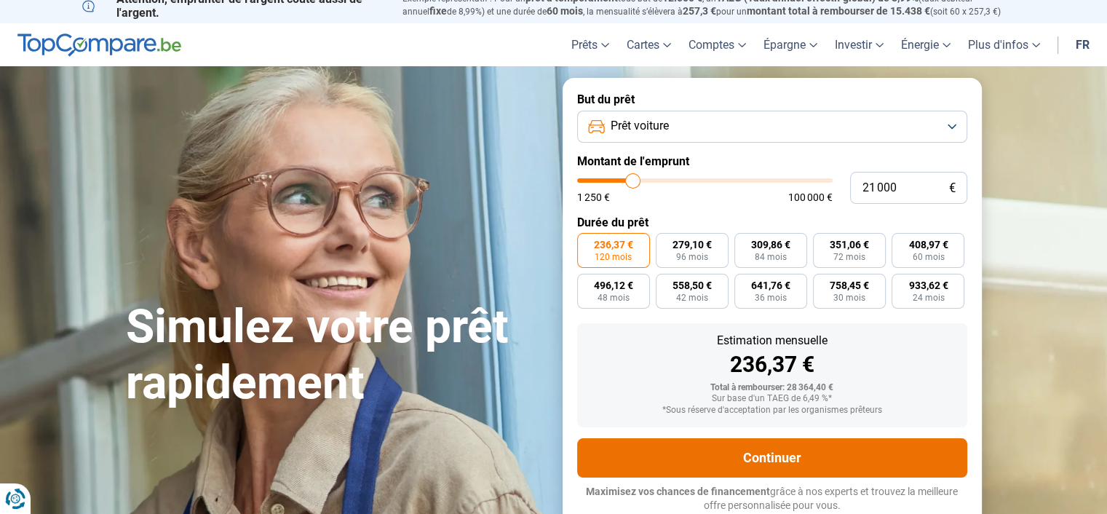
click at [771, 462] on button "Continuer" at bounding box center [772, 457] width 390 height 39
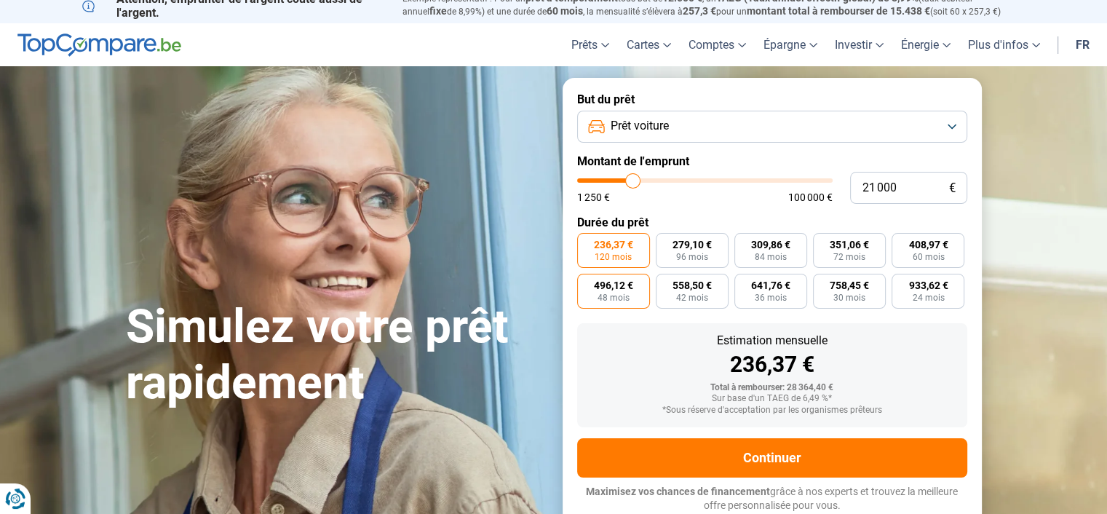
click at [612, 296] on span "48 mois" at bounding box center [614, 297] width 32 height 9
click at [587, 283] on input "496,12 € 48 mois" at bounding box center [581, 278] width 9 height 9
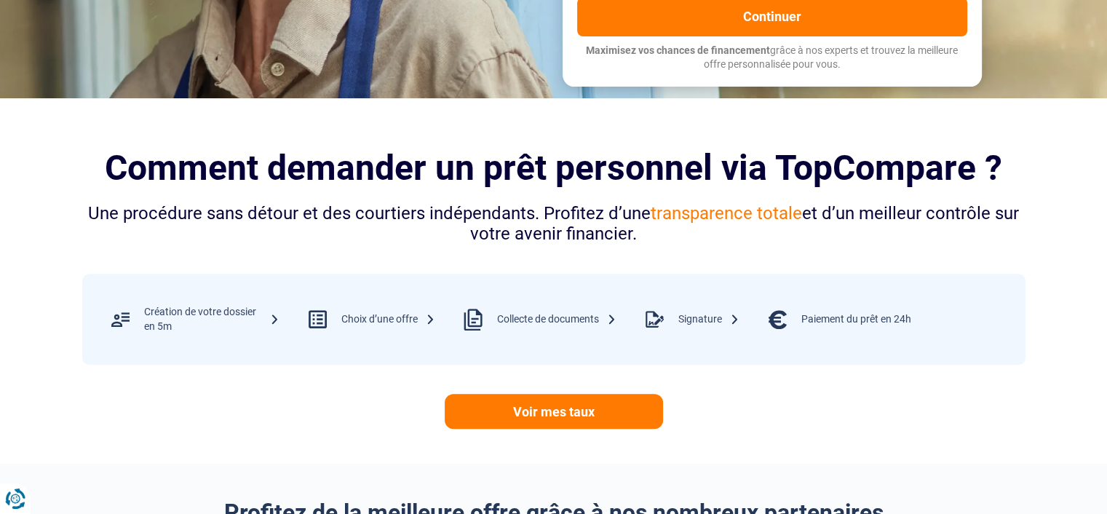
scroll to position [740, 0]
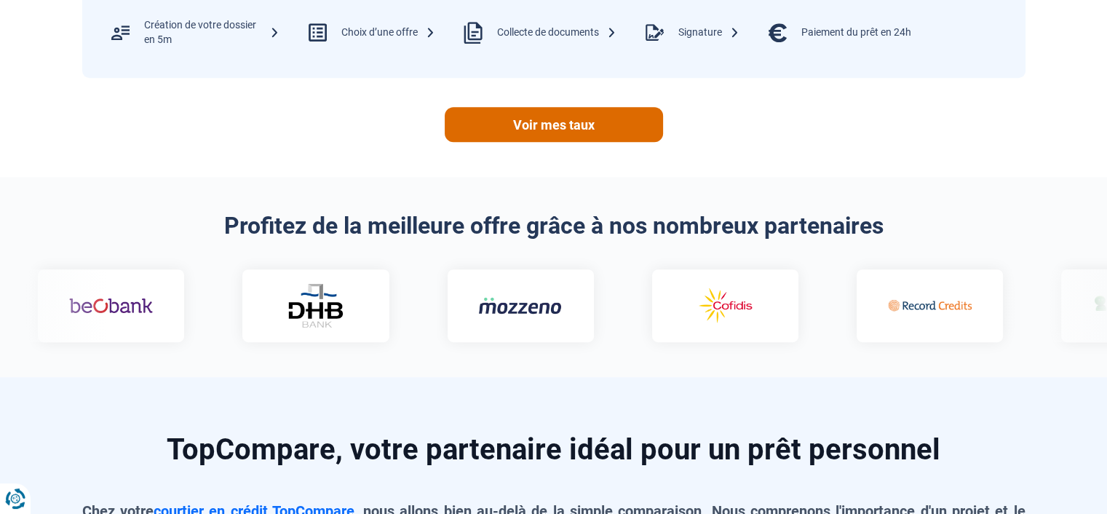
click at [555, 127] on link "Voir mes taux" at bounding box center [554, 124] width 218 height 35
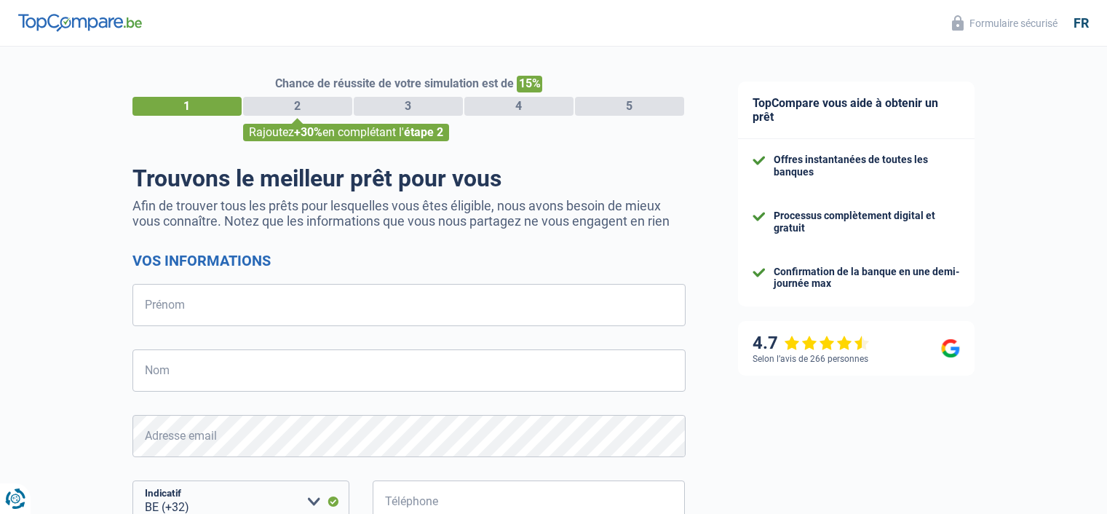
select select "32"
